Goal: Communication & Community: Ask a question

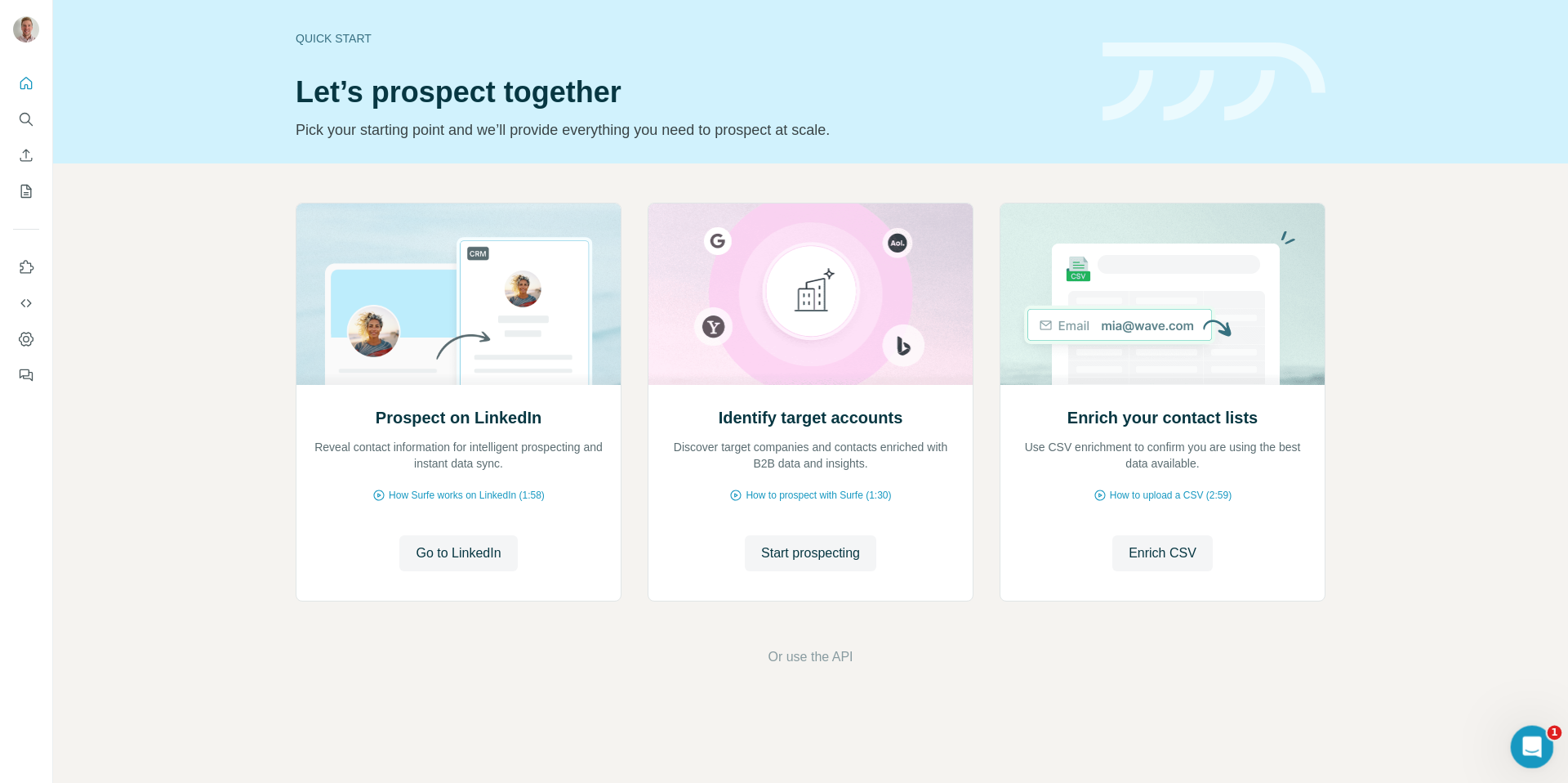
click at [1537, 739] on icon "Open Intercom Messenger" at bounding box center [1529, 744] width 27 height 27
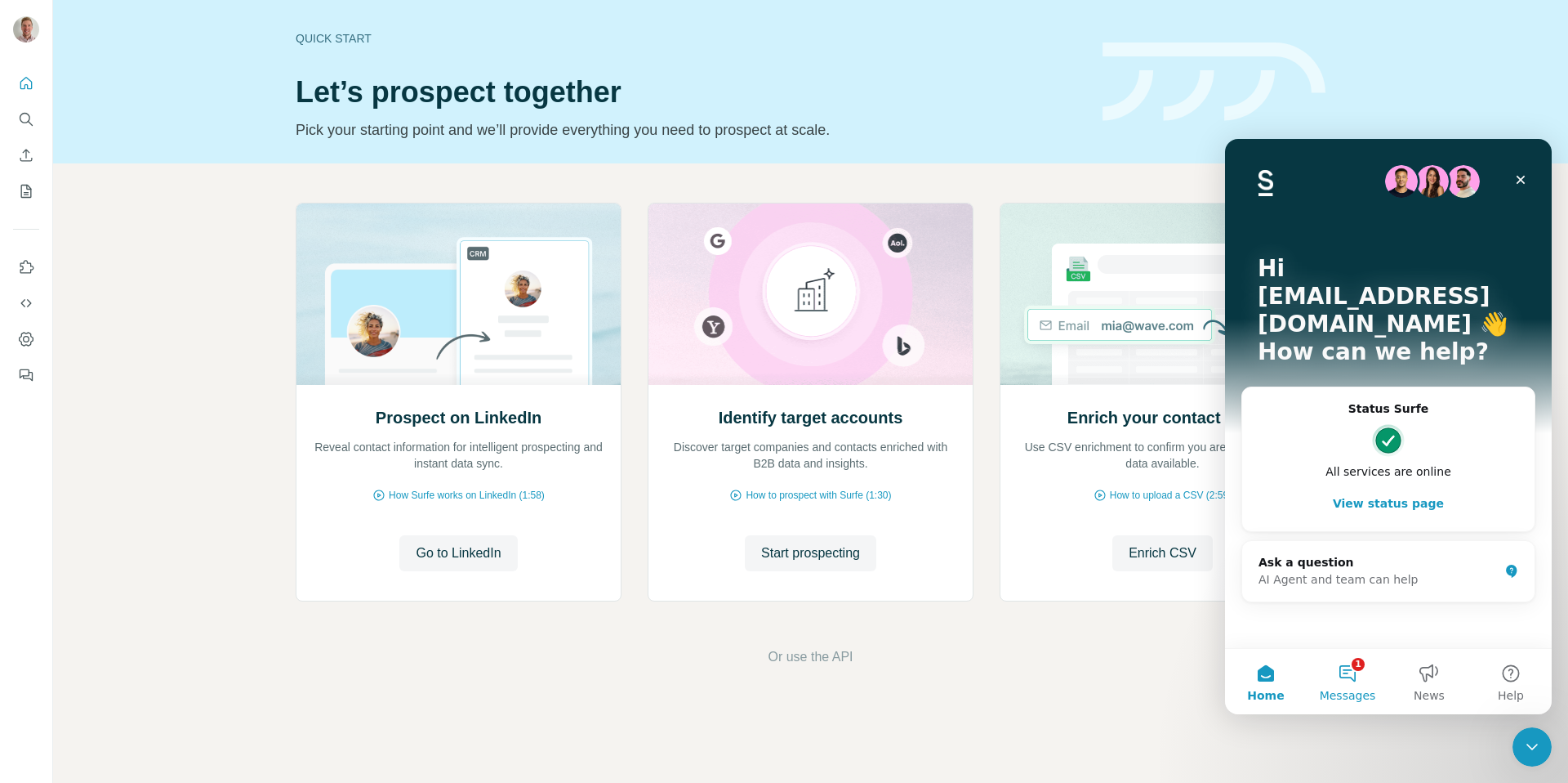
click at [1347, 674] on button "1 Messages" at bounding box center [1347, 681] width 82 height 65
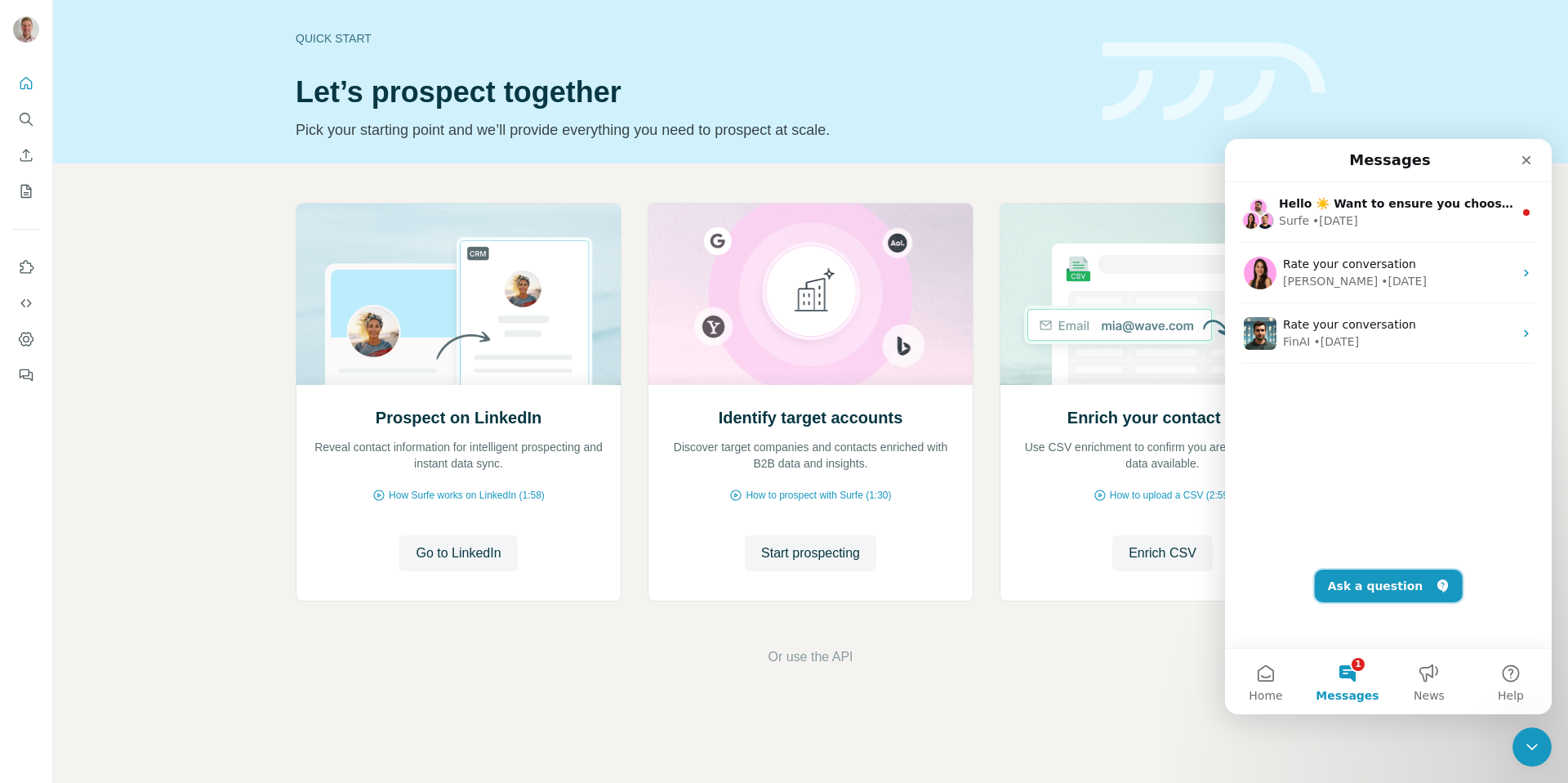
click at [1369, 594] on button "Ask a question" at bounding box center [1388, 585] width 148 height 32
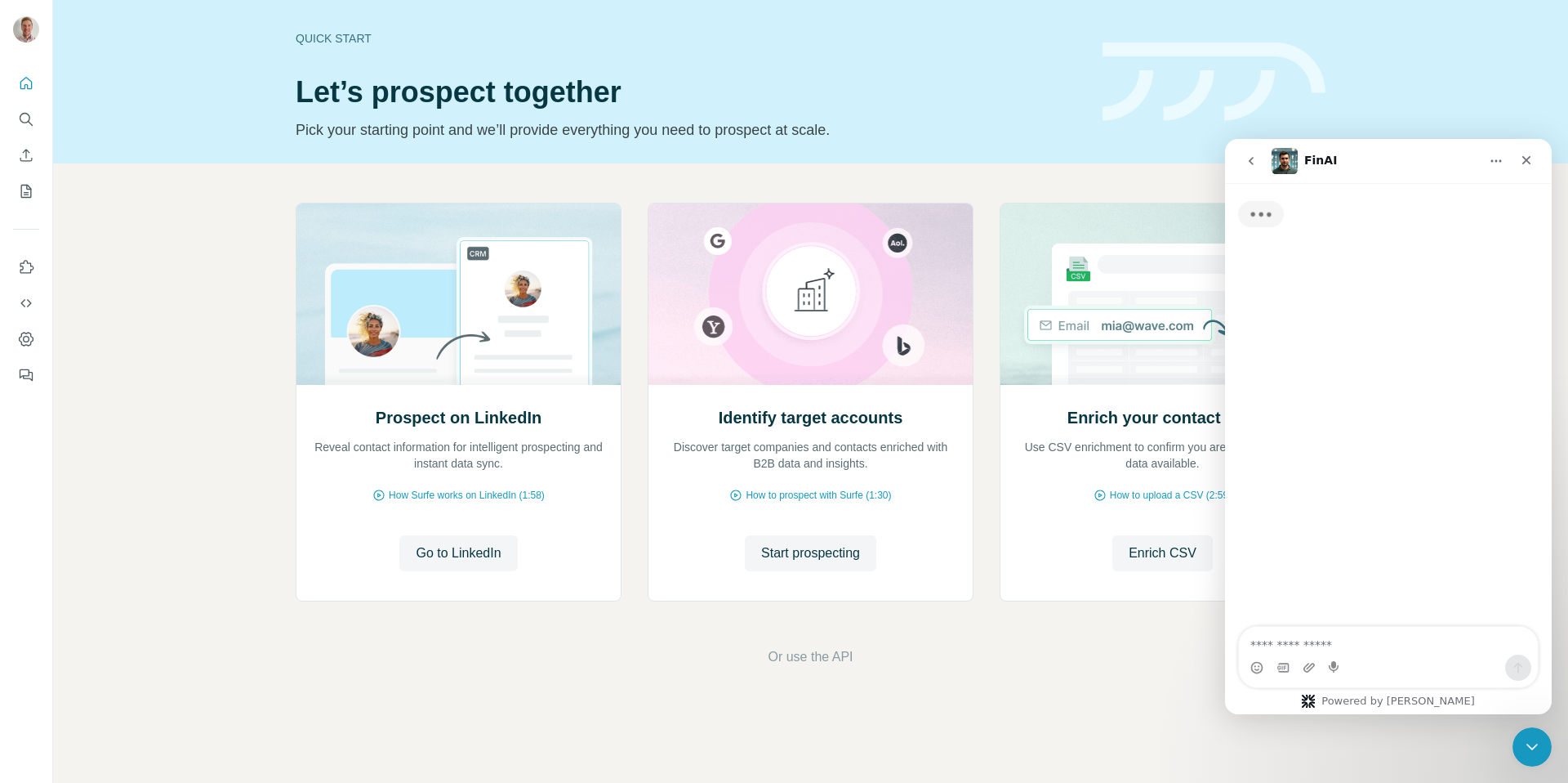
click at [1333, 645] on textarea "Ask a question…" at bounding box center [1388, 640] width 299 height 28
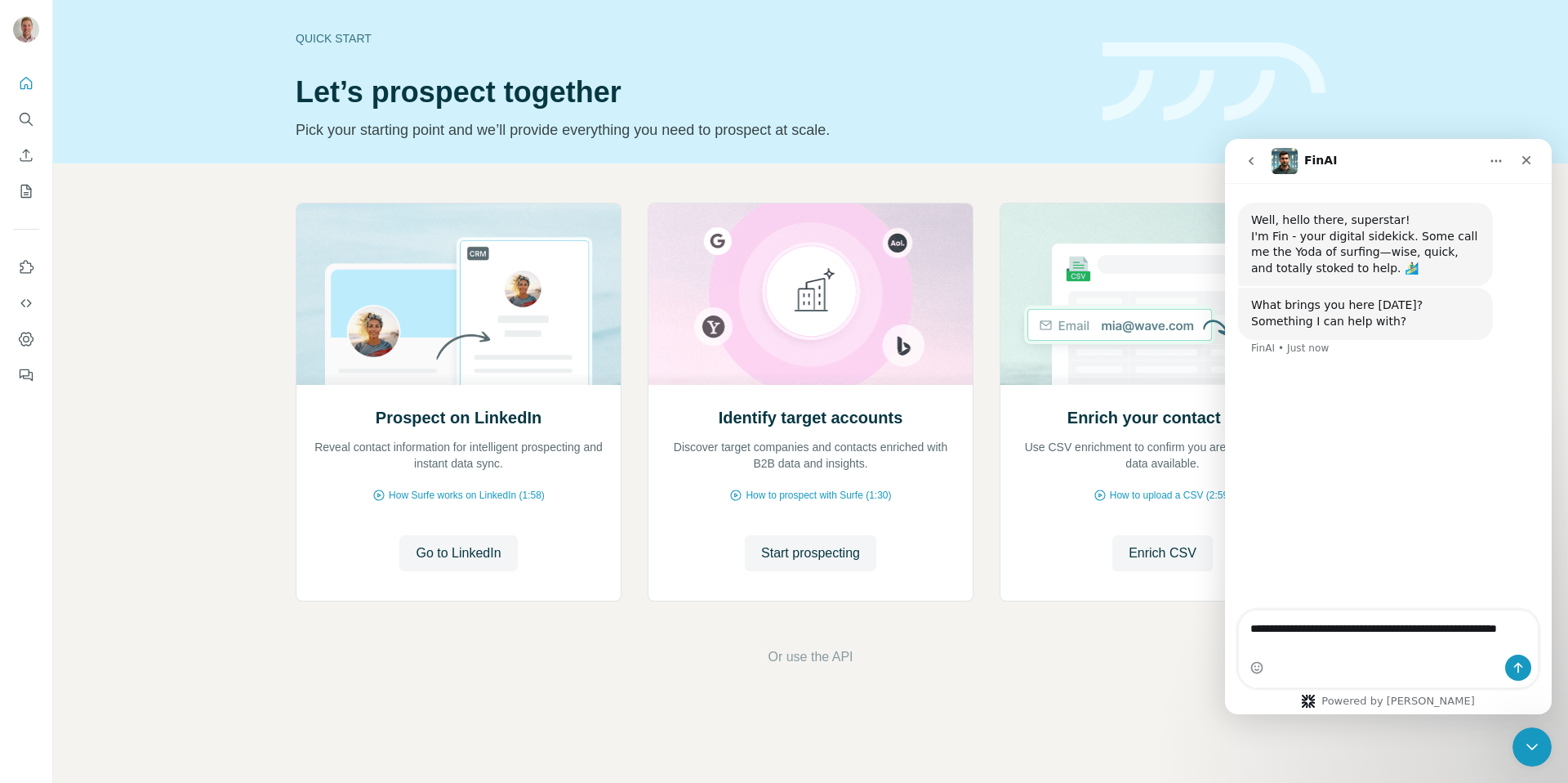
type textarea "**********"
click at [1516, 661] on icon "Send a message…" at bounding box center [1518, 668] width 13 height 13
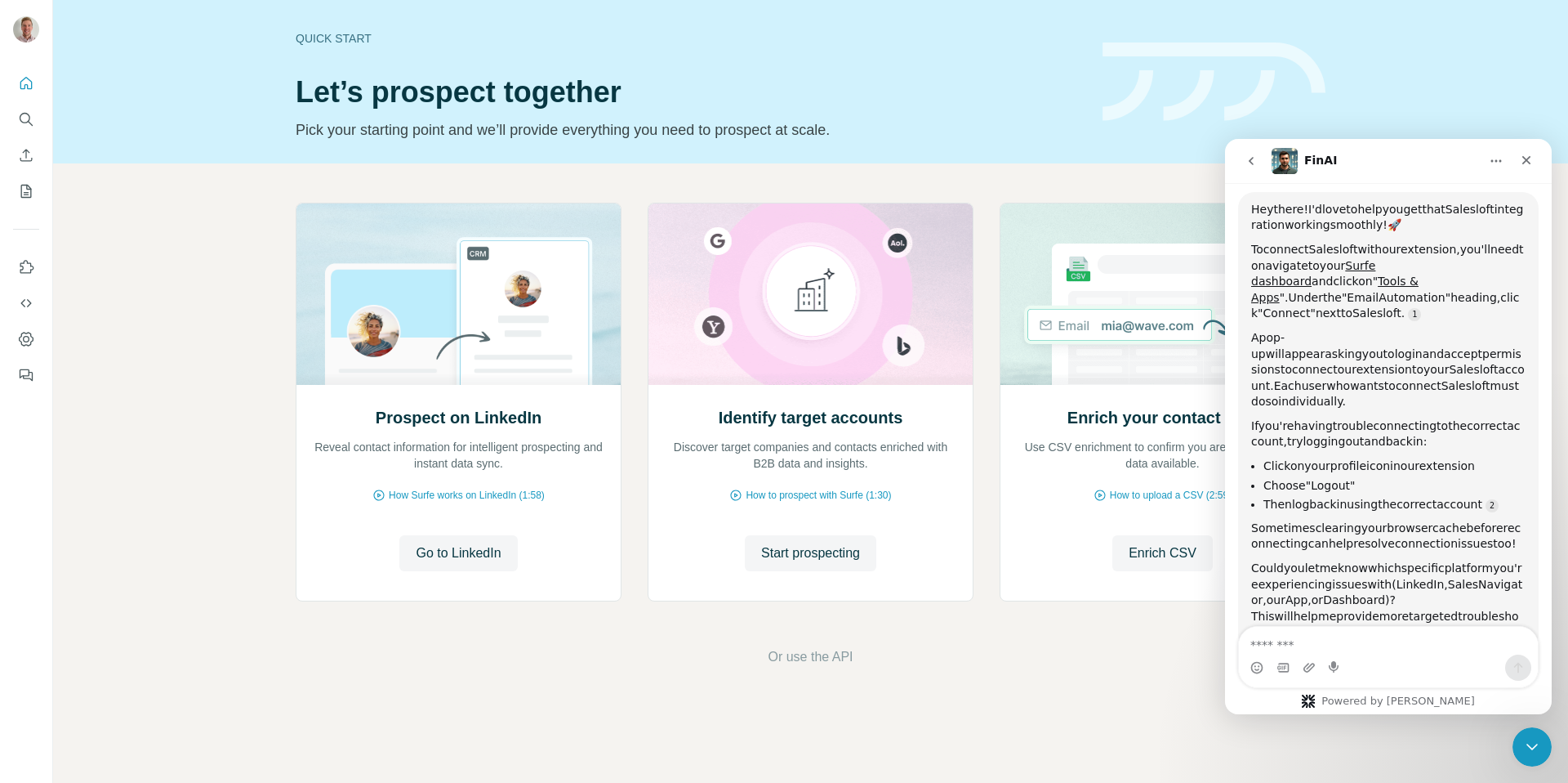
scroll to position [224, 0]
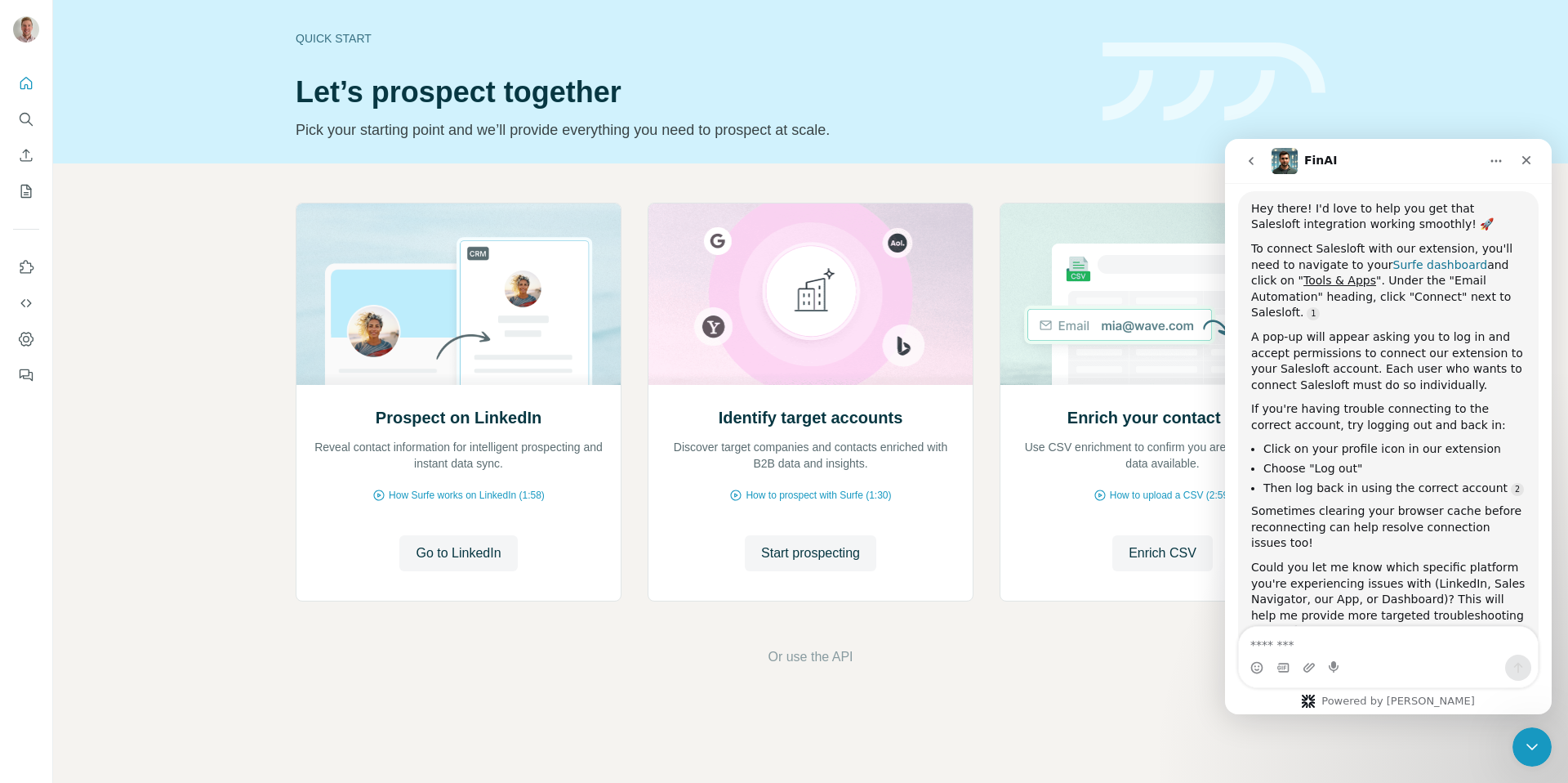
click at [1393, 263] on link "Surfe dashboard" at bounding box center [1440, 264] width 95 height 13
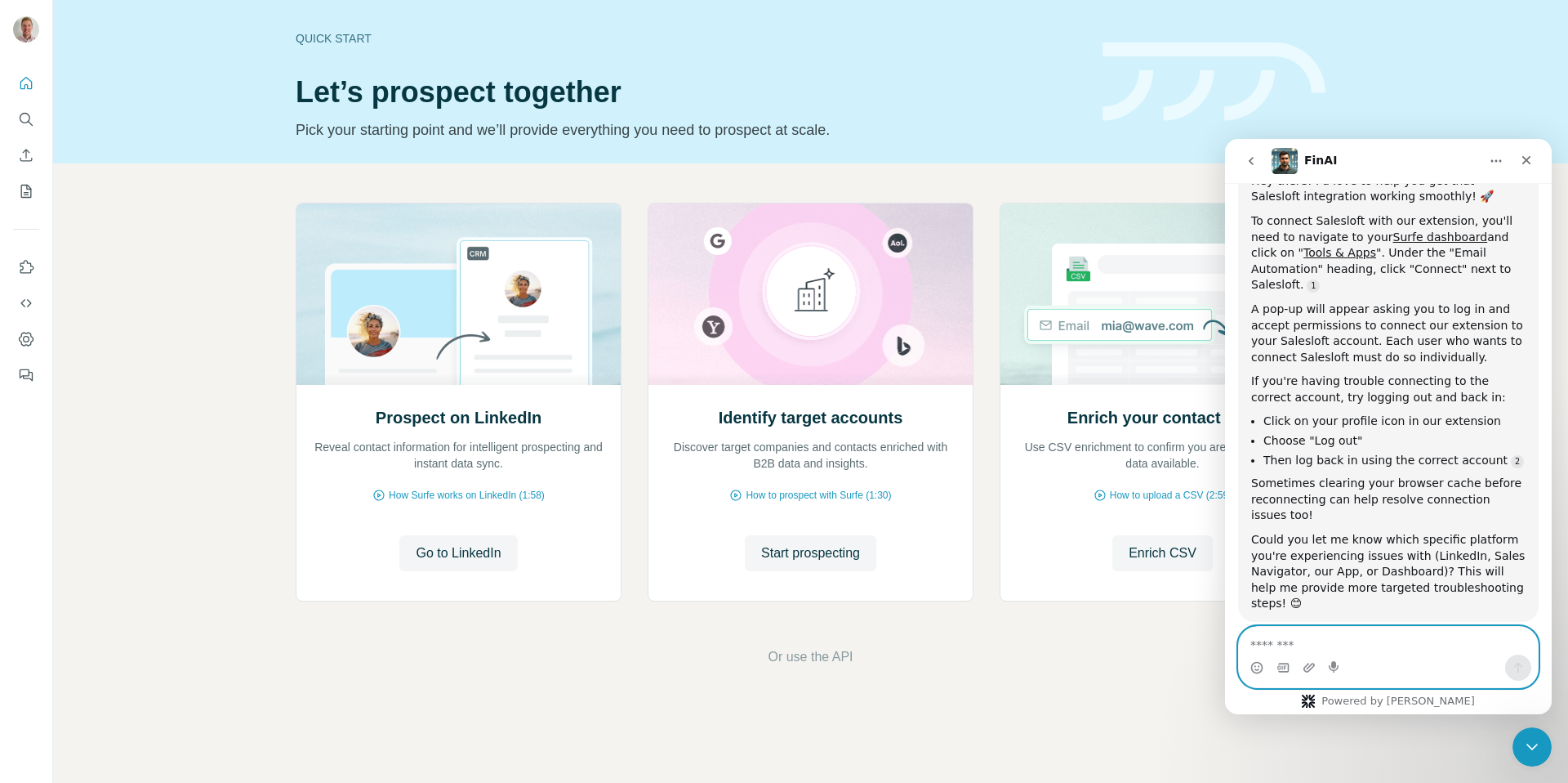
click at [1326, 647] on textarea "Message…" at bounding box center [1388, 640] width 299 height 28
click at [1353, 643] on textarea "Message…" at bounding box center [1388, 640] width 299 height 28
click at [1354, 643] on textarea "Message…" at bounding box center [1388, 640] width 299 height 28
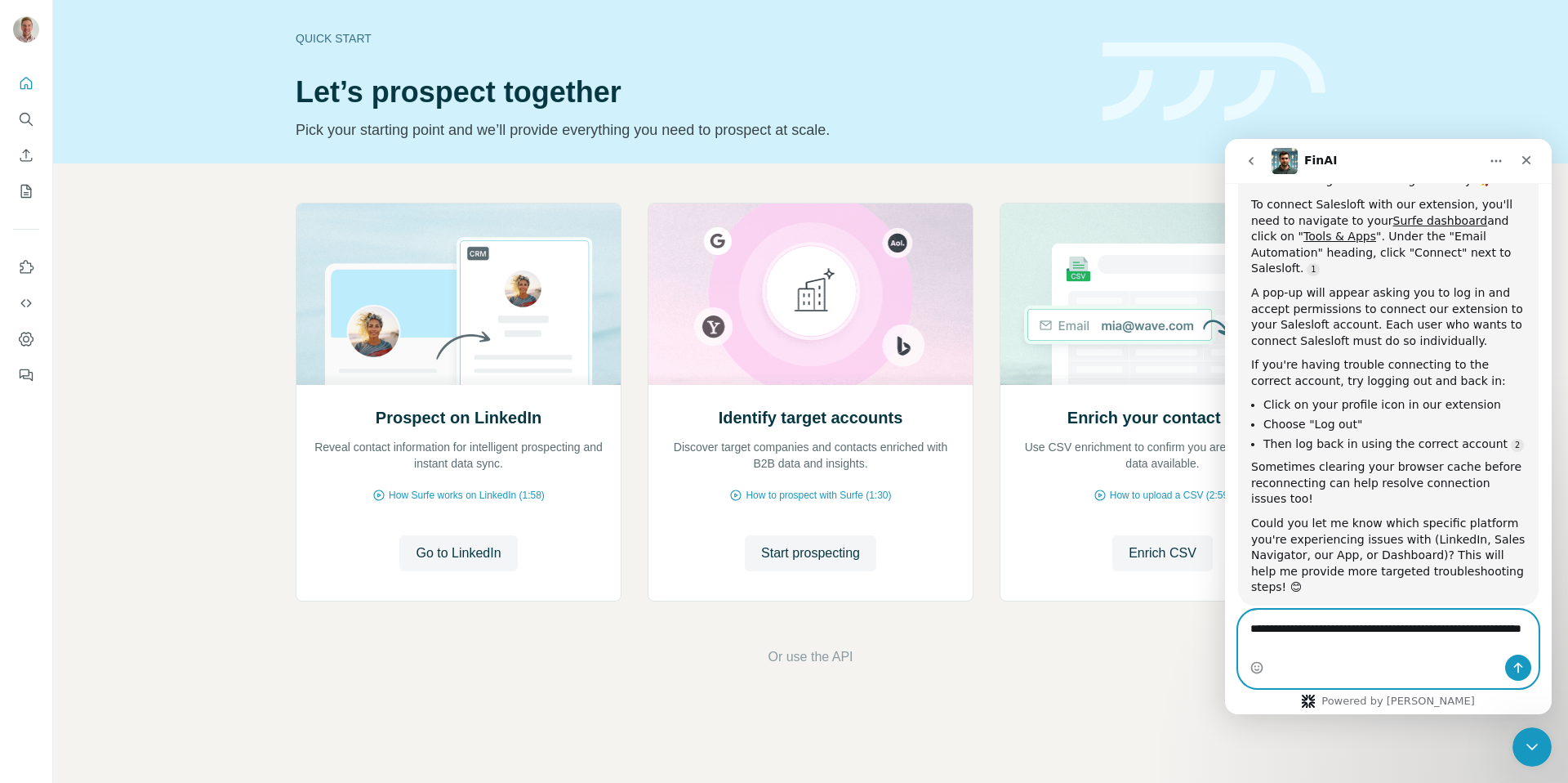
type textarea "**********"
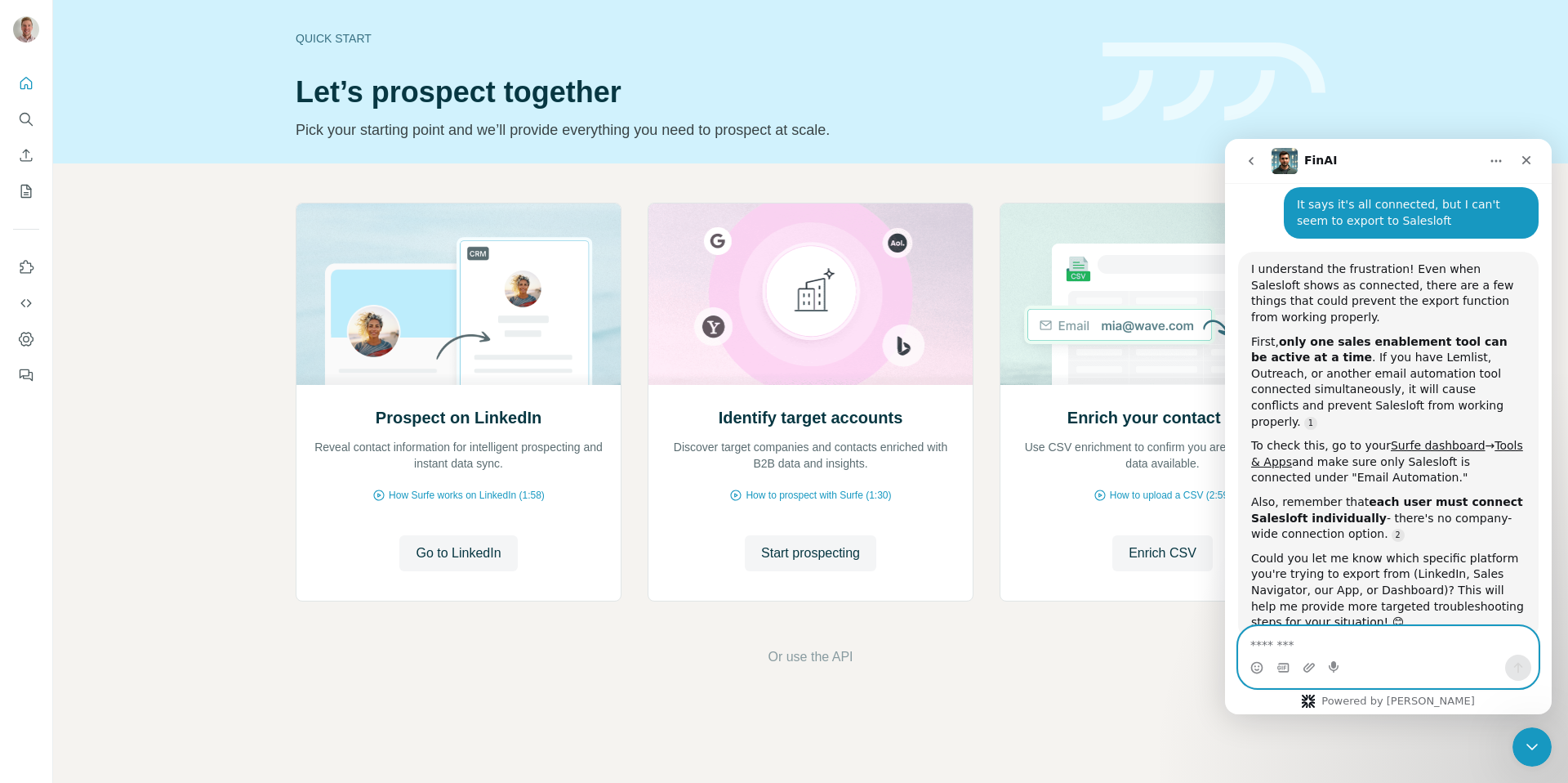
scroll to position [719, 0]
click at [1374, 650] on textarea "Message…" at bounding box center [1388, 640] width 299 height 28
type textarea "**********"
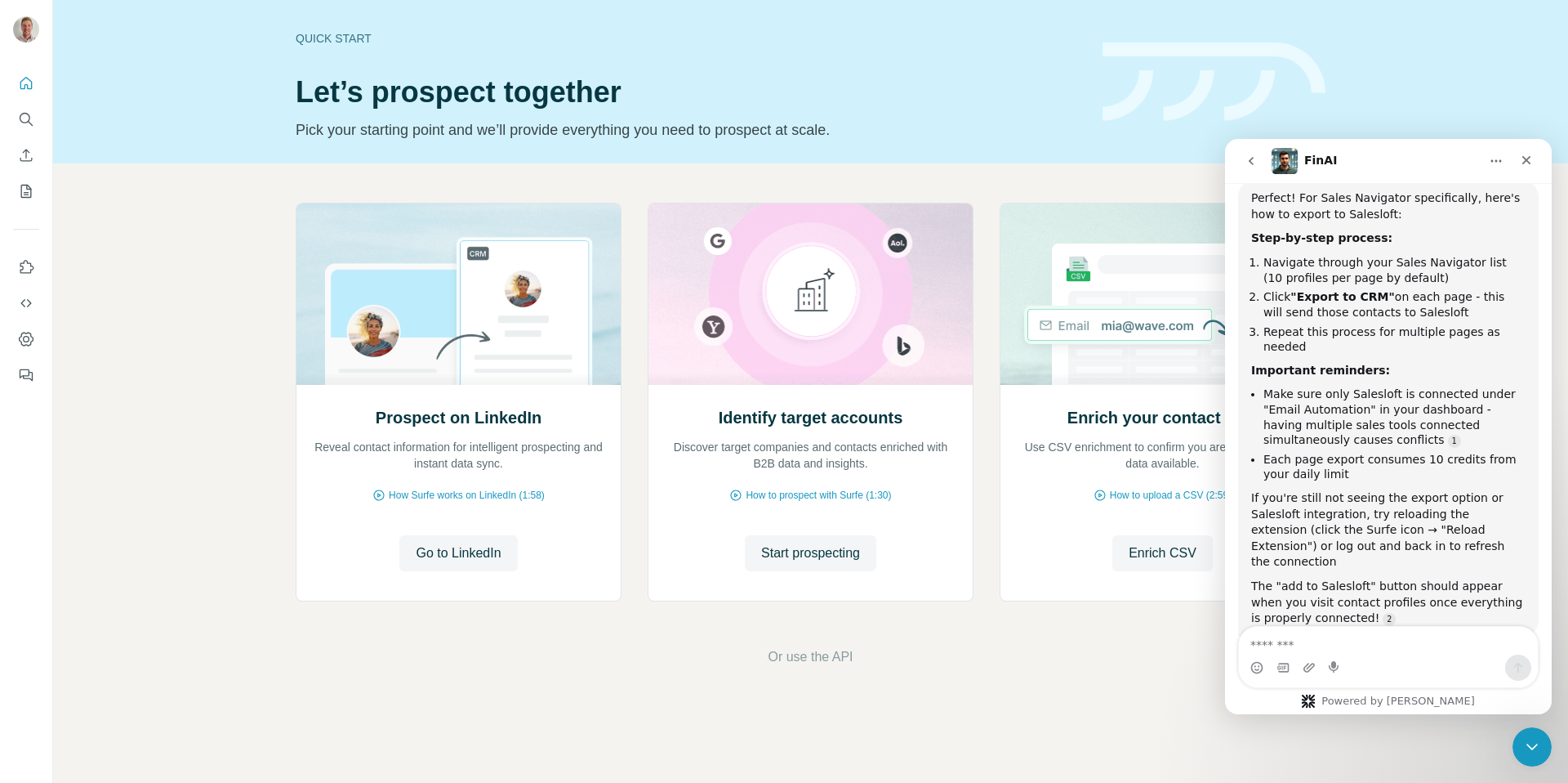
scroll to position [1241, 0]
click at [1365, 644] on textarea "Message…" at bounding box center [1388, 640] width 299 height 28
type textarea "**********"
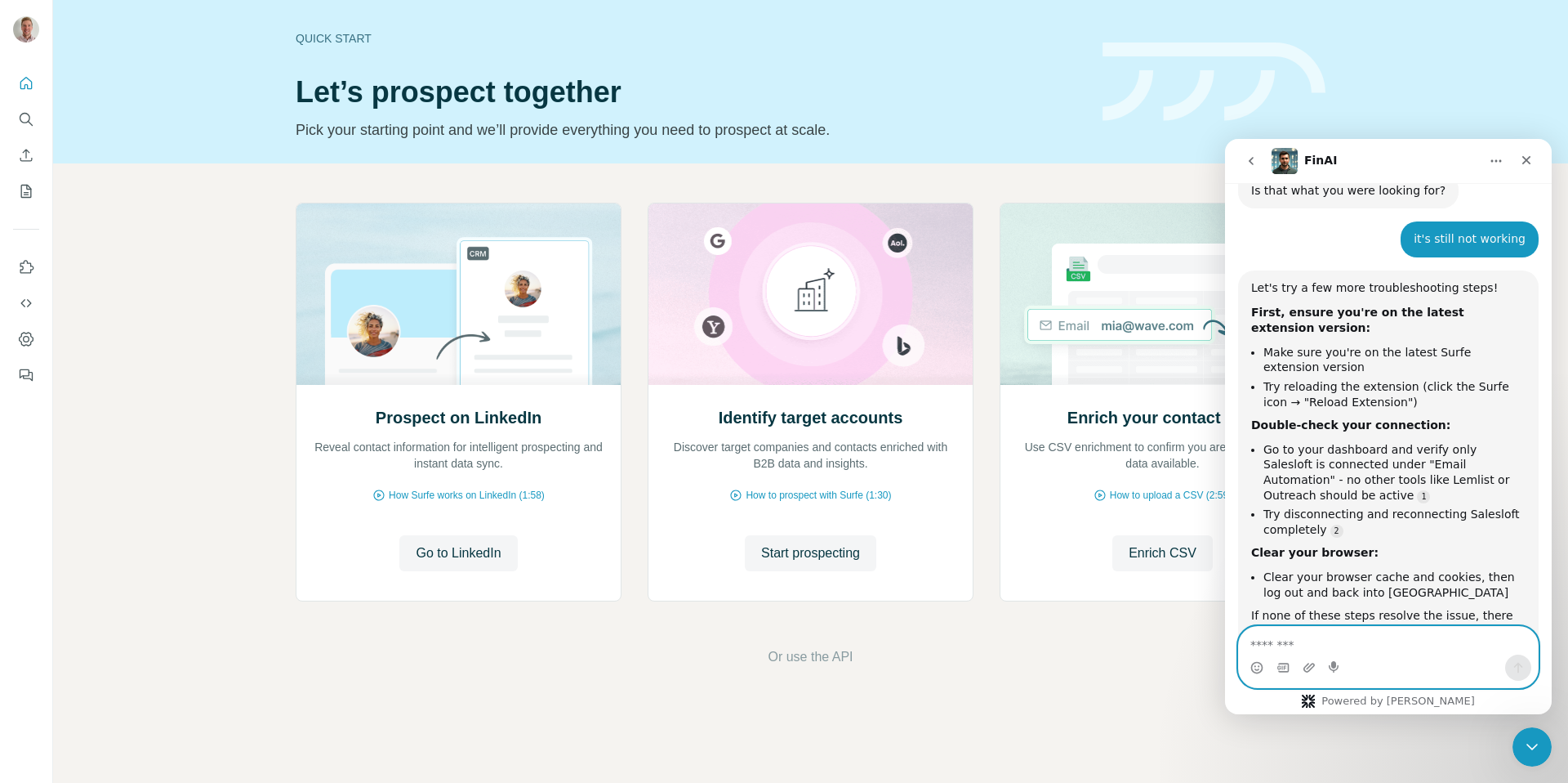
scroll to position [1721, 0]
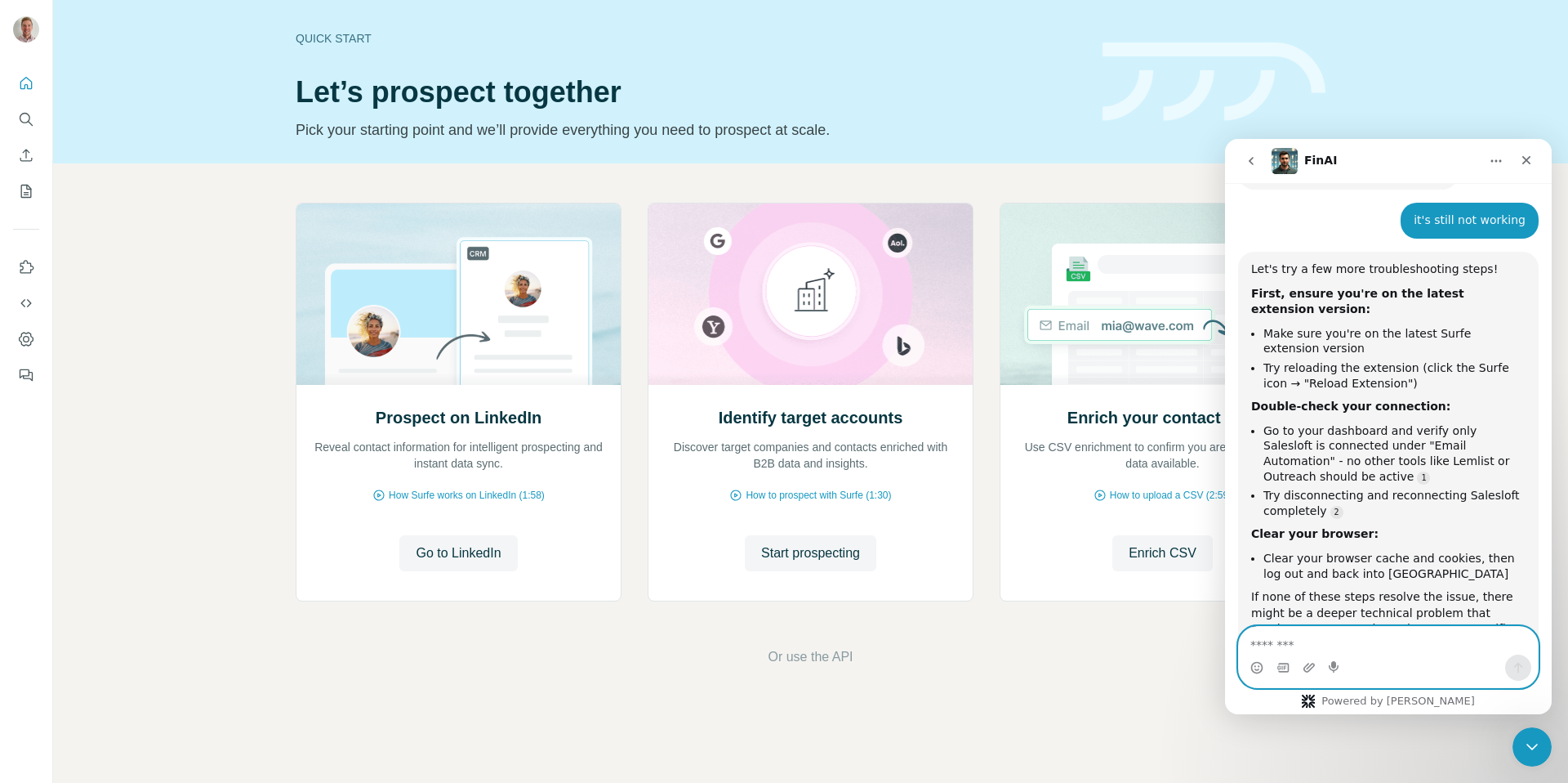
click at [1324, 637] on textarea "Message…" at bounding box center [1388, 640] width 299 height 28
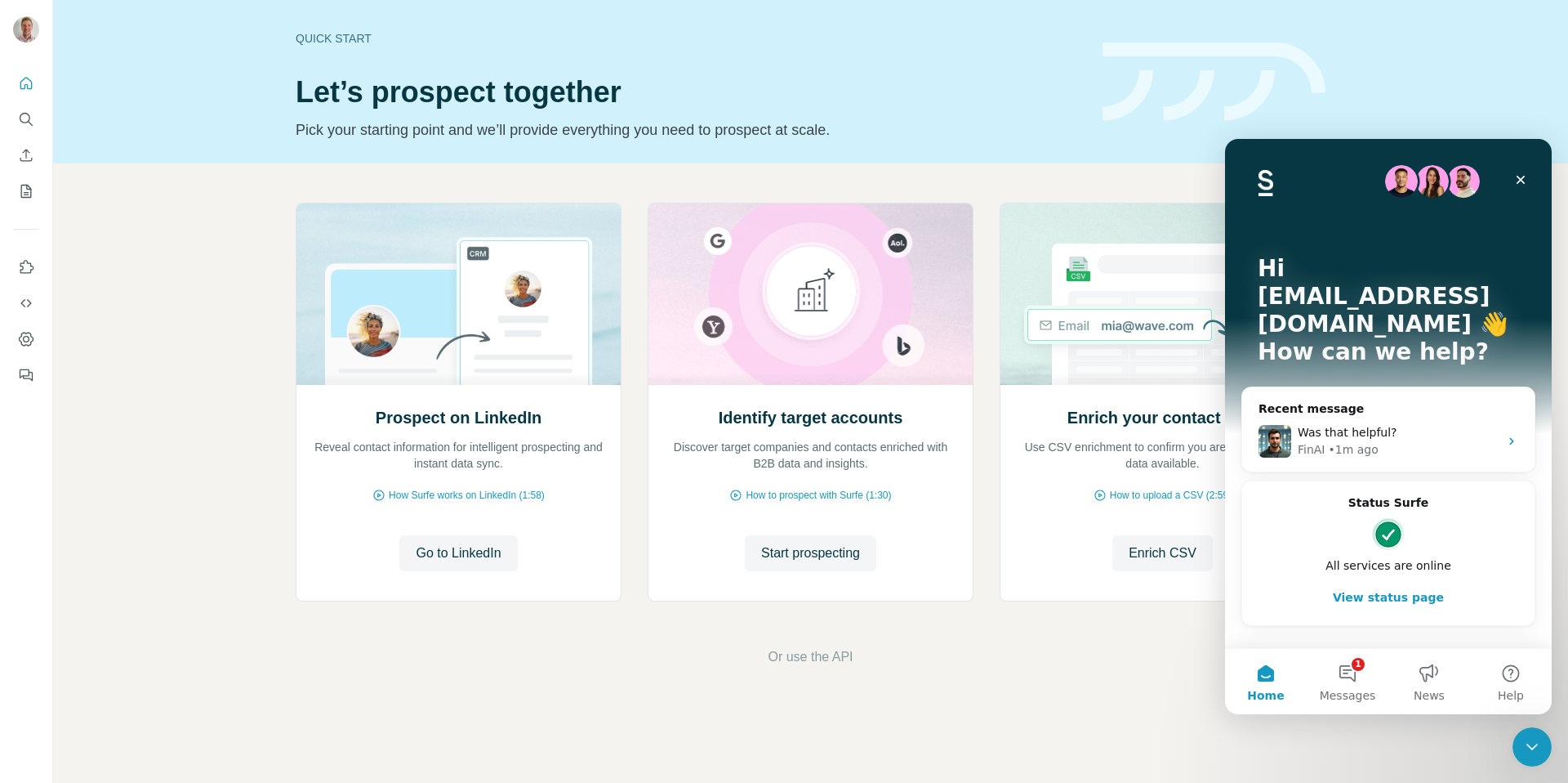
scroll to position [0, 0]
click at [29, 190] on icon "My lists" at bounding box center [28, 190] width 8 height 11
